Goal: Task Accomplishment & Management: Manage account settings

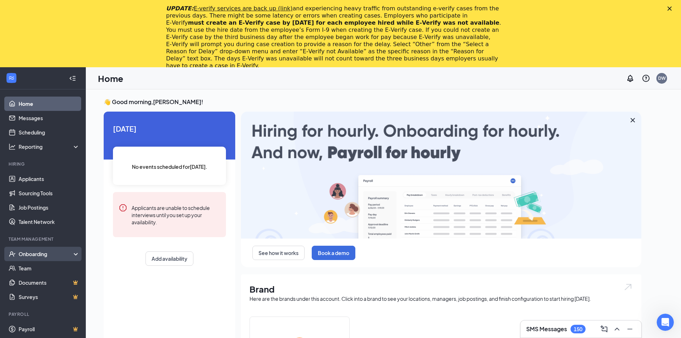
click at [43, 257] on div "Onboarding" at bounding box center [46, 253] width 55 height 7
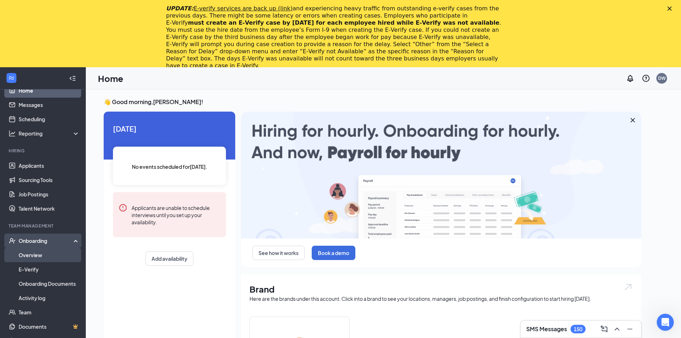
click at [40, 252] on link "Overview" at bounding box center [49, 255] width 61 height 14
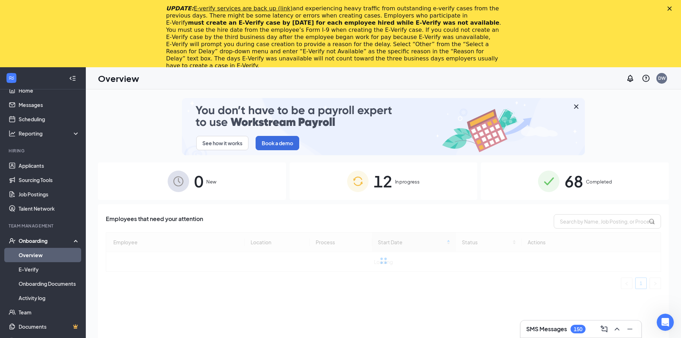
click at [672, 6] on icon "Close" at bounding box center [670, 8] width 4 height 4
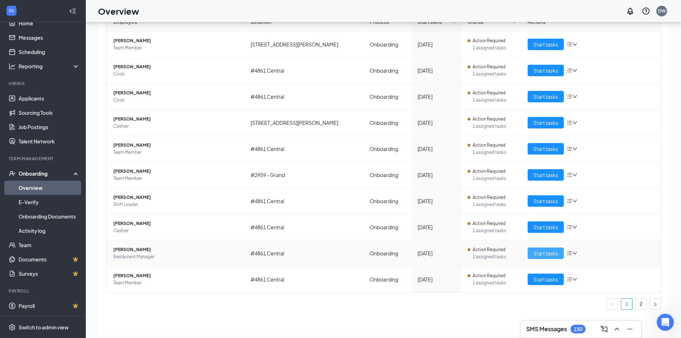
scroll to position [32, 0]
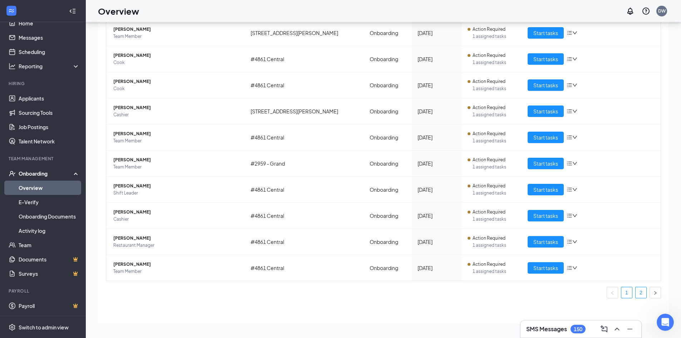
click at [638, 291] on link "2" at bounding box center [641, 292] width 11 height 11
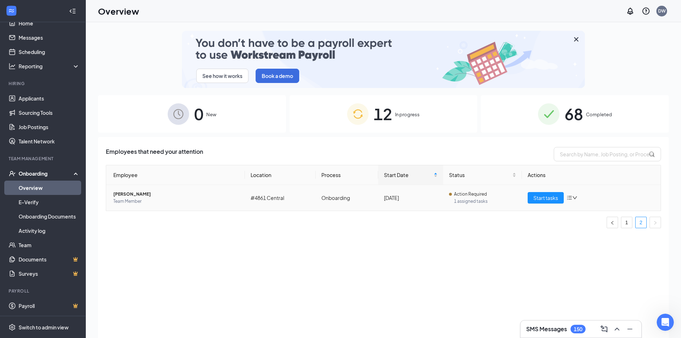
click at [123, 196] on span "[PERSON_NAME]" at bounding box center [176, 194] width 126 height 7
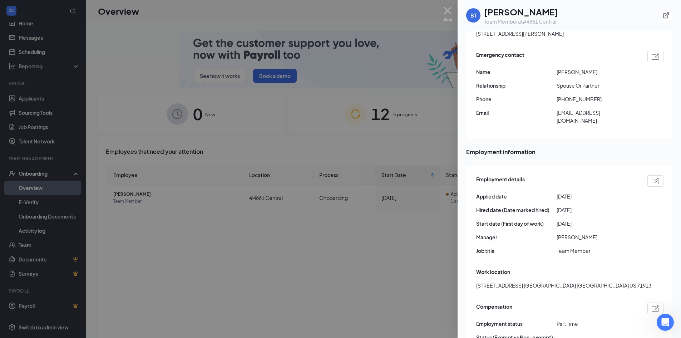
scroll to position [250, 0]
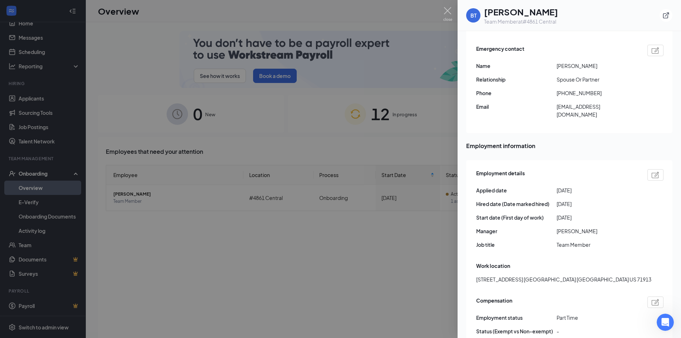
click at [652, 172] on img at bounding box center [656, 175] width 8 height 6
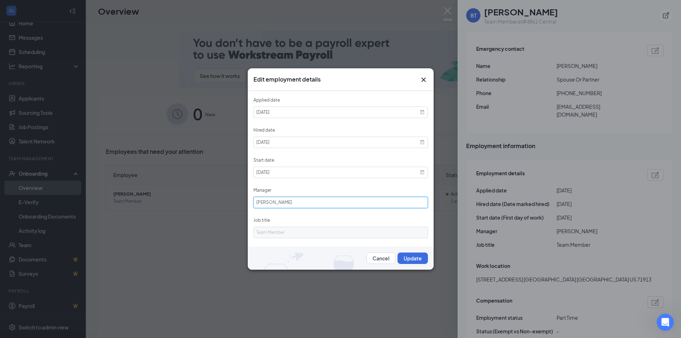
drag, startPoint x: 301, startPoint y: 205, endPoint x: 216, endPoint y: 197, distance: 85.1
click at [221, 197] on div "Edit employment details Applied date [DATE] Hired date [DATE] Start date [DATE]…" at bounding box center [340, 169] width 681 height 338
type input "6583"
click at [412, 257] on button "Update" at bounding box center [413, 257] width 30 height 11
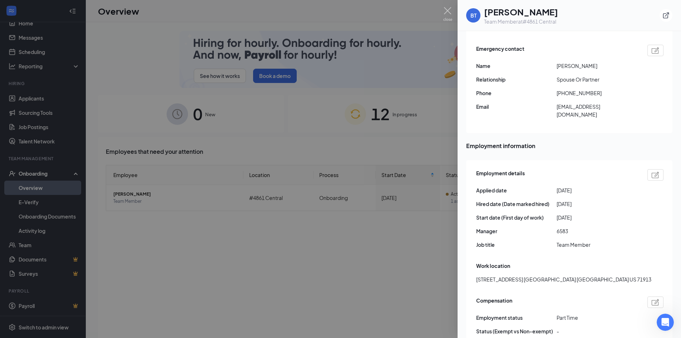
scroll to position [358, 0]
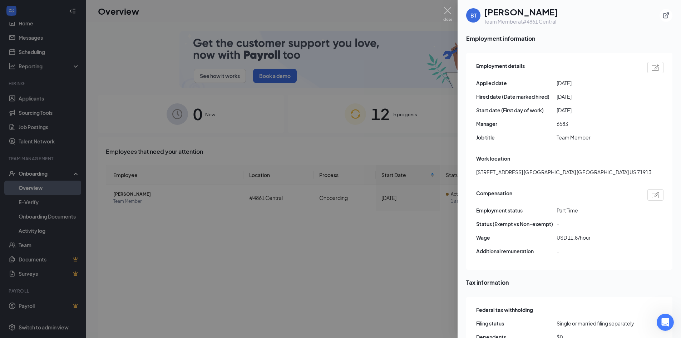
click at [428, 291] on div at bounding box center [340, 169] width 681 height 338
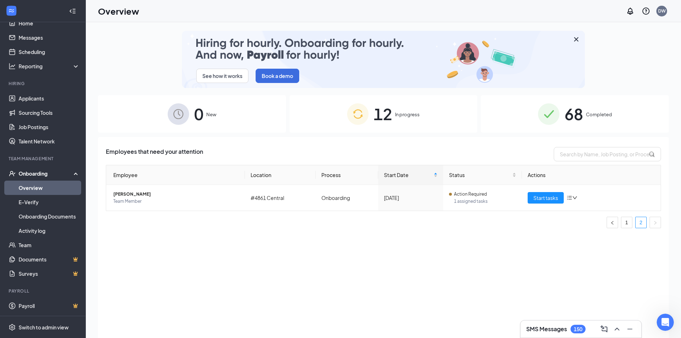
drag, startPoint x: 425, startPoint y: 263, endPoint x: 371, endPoint y: 279, distance: 56.4
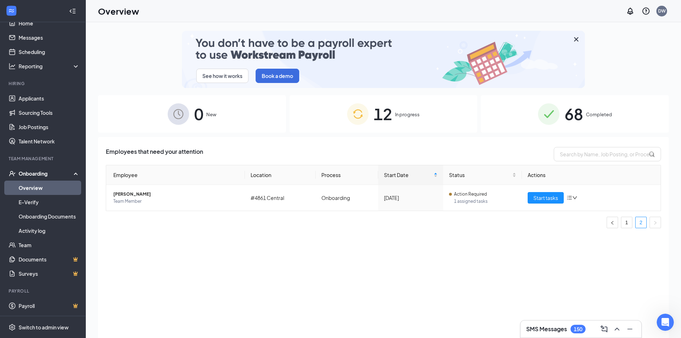
click at [425, 263] on div "Employees that need your attention Employee Location Process Start Date Status …" at bounding box center [383, 246] width 571 height 219
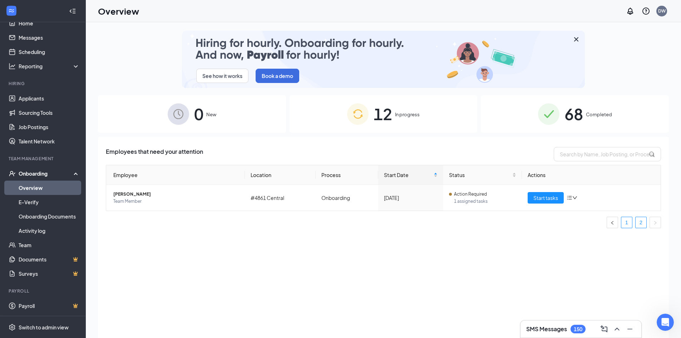
click at [628, 221] on link "1" at bounding box center [627, 222] width 11 height 11
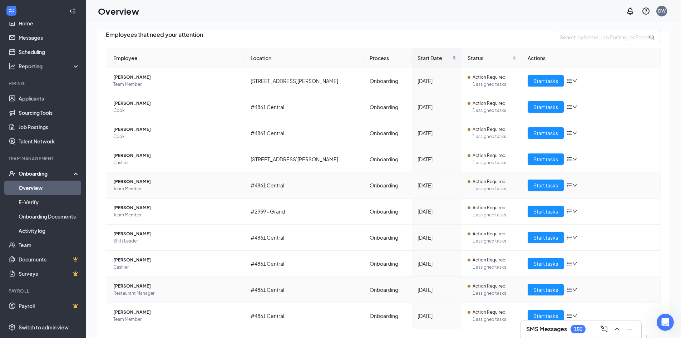
scroll to position [133, 0]
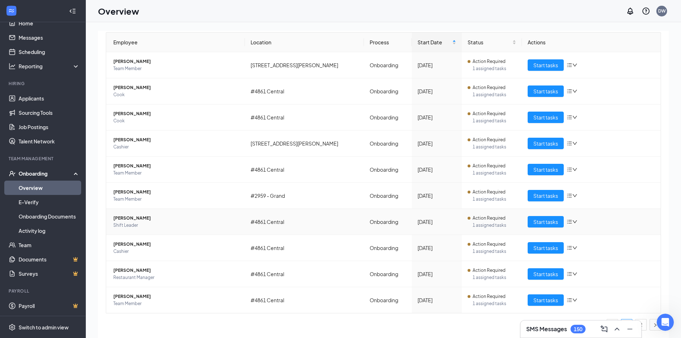
click at [133, 220] on span "[PERSON_NAME]" at bounding box center [176, 218] width 126 height 7
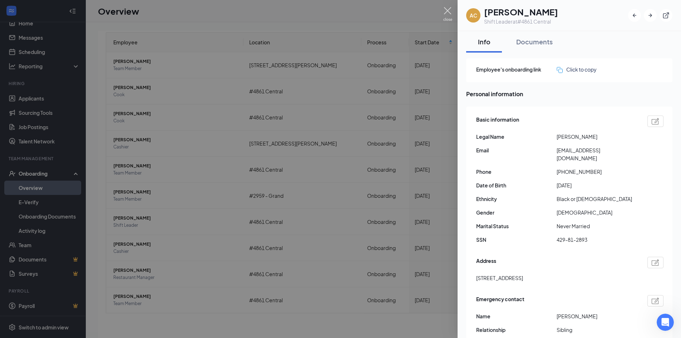
drag, startPoint x: 446, startPoint y: 9, endPoint x: 377, endPoint y: 1, distance: 69.5
click at [446, 9] on img at bounding box center [447, 14] width 9 height 14
